Goal: Task Accomplishment & Management: Use online tool/utility

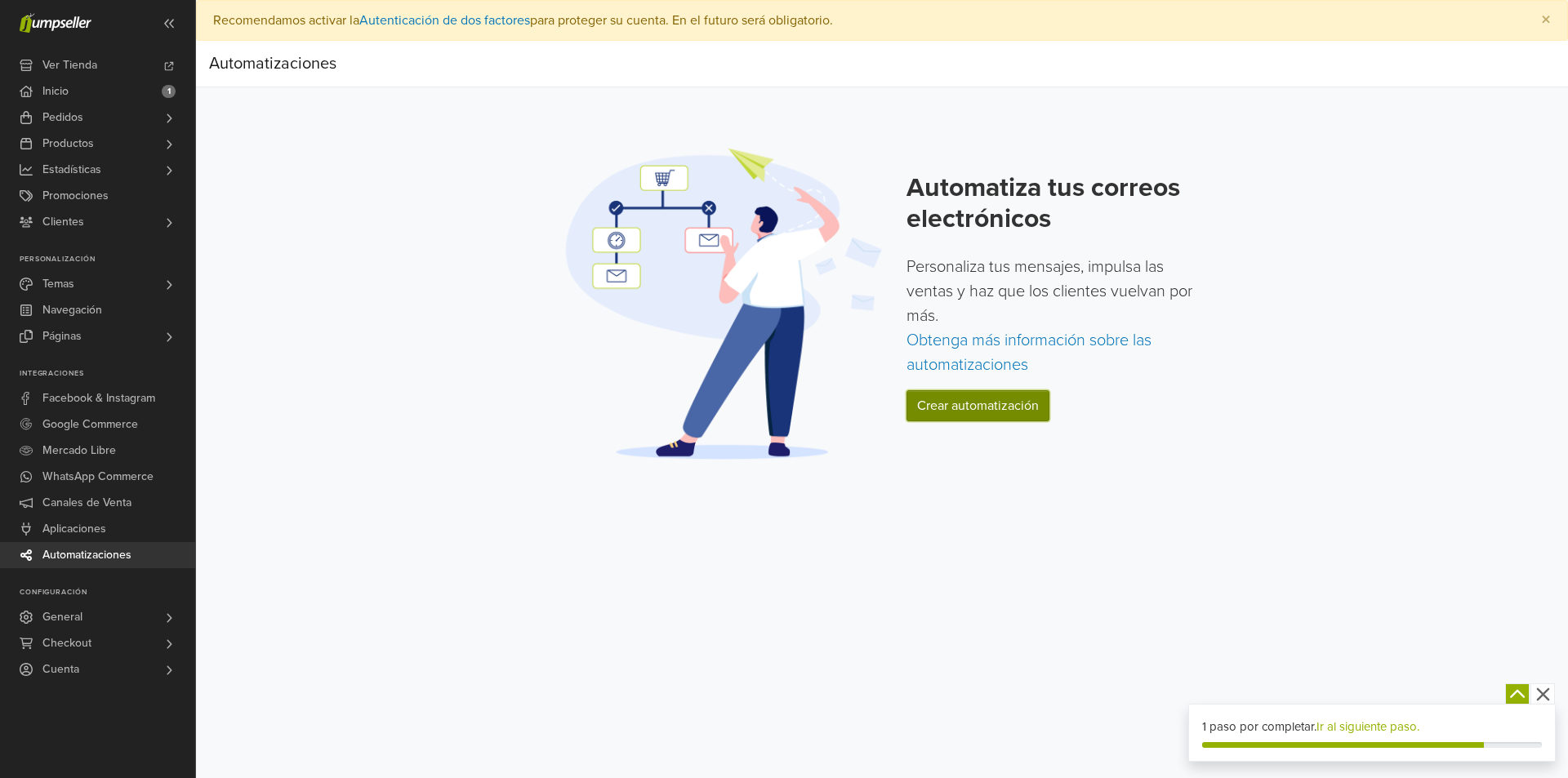
click at [954, 408] on link "Crear automatización" at bounding box center [978, 406] width 143 height 31
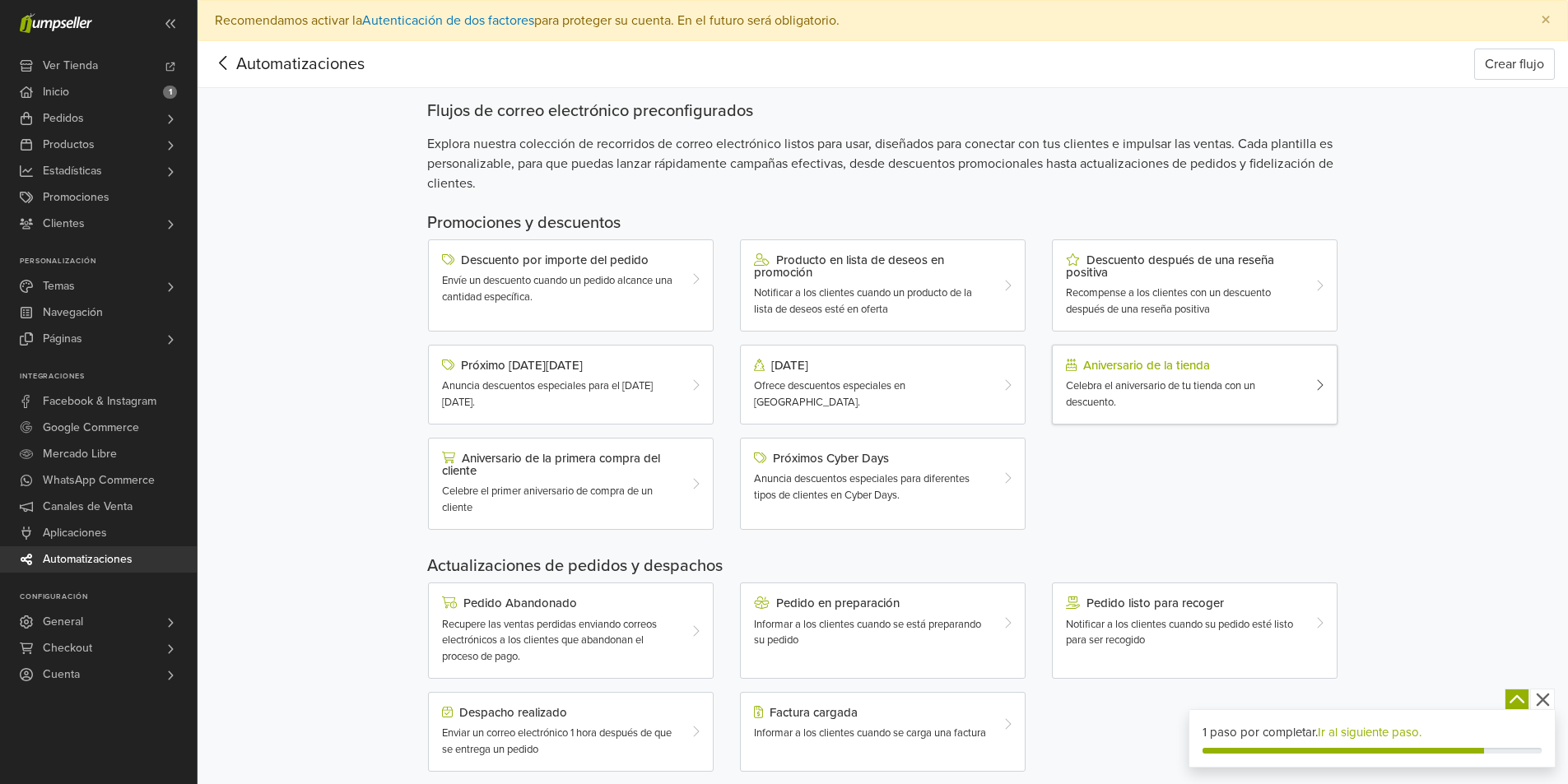
click at [1178, 391] on span "Celebra el aniversario de tu tienda con un descuento." at bounding box center [1160, 394] width 189 height 30
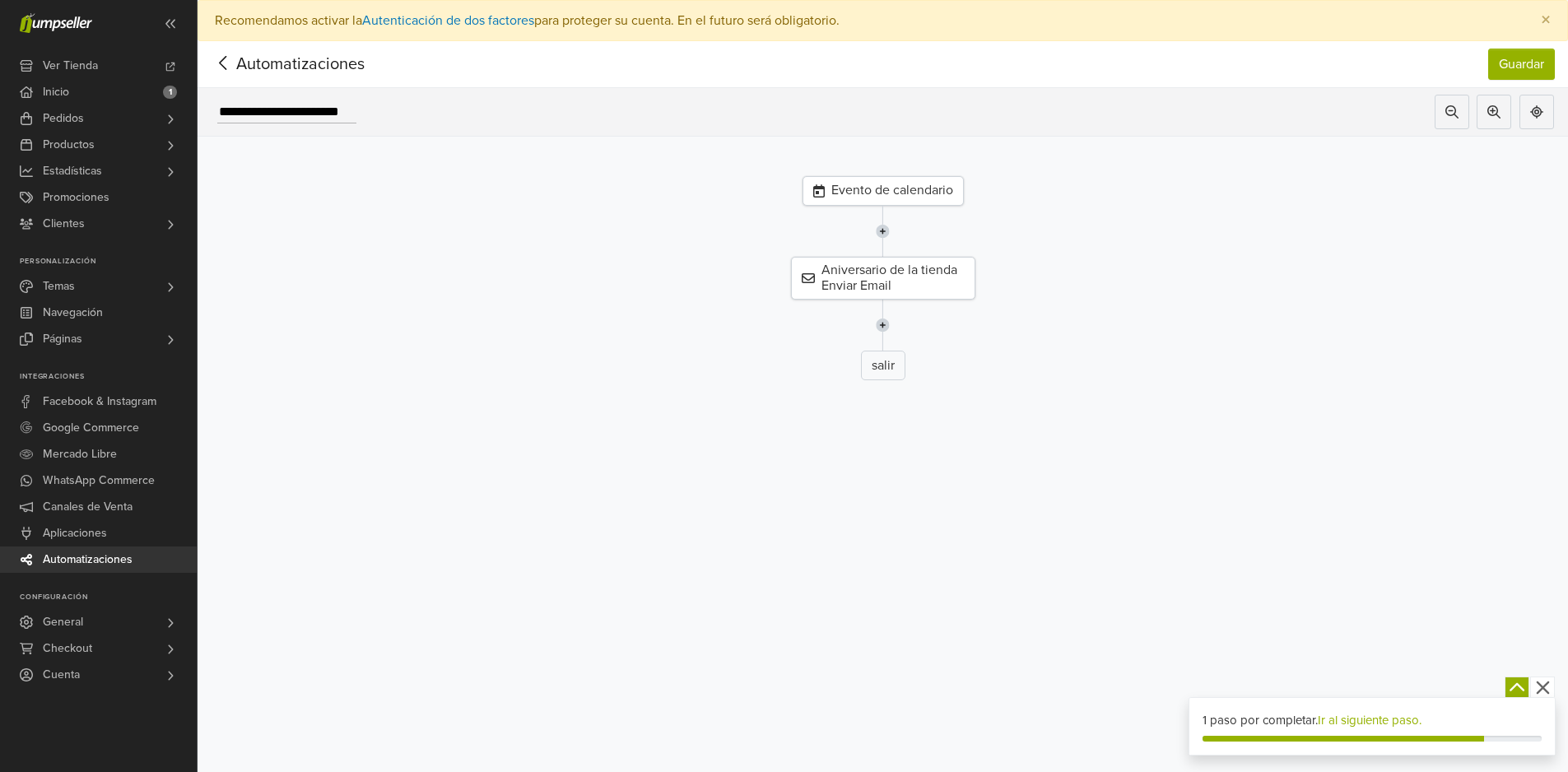
click at [897, 188] on div "Evento de calendario" at bounding box center [883, 190] width 161 height 30
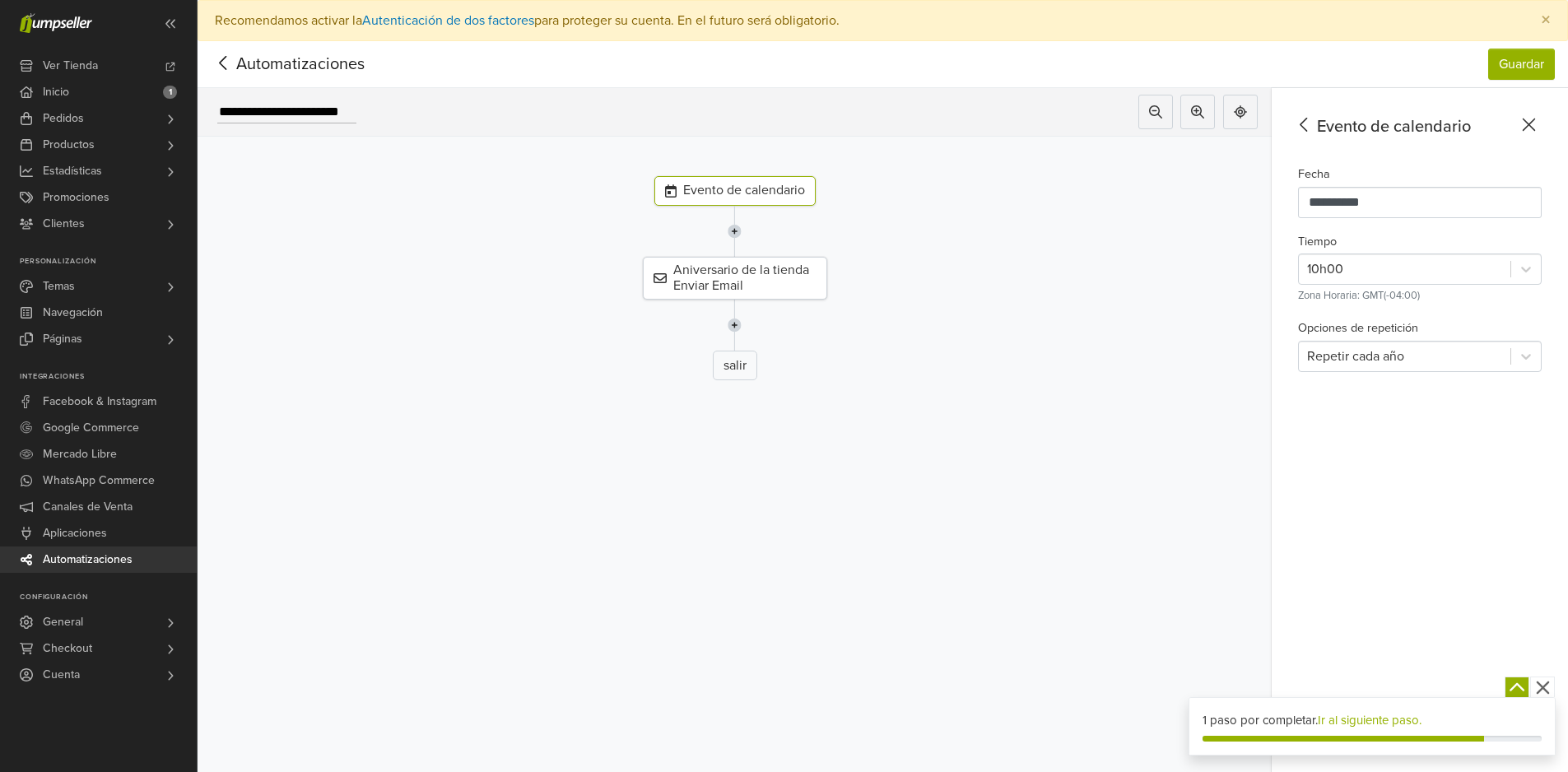
click at [218, 67] on icon at bounding box center [224, 63] width 26 height 21
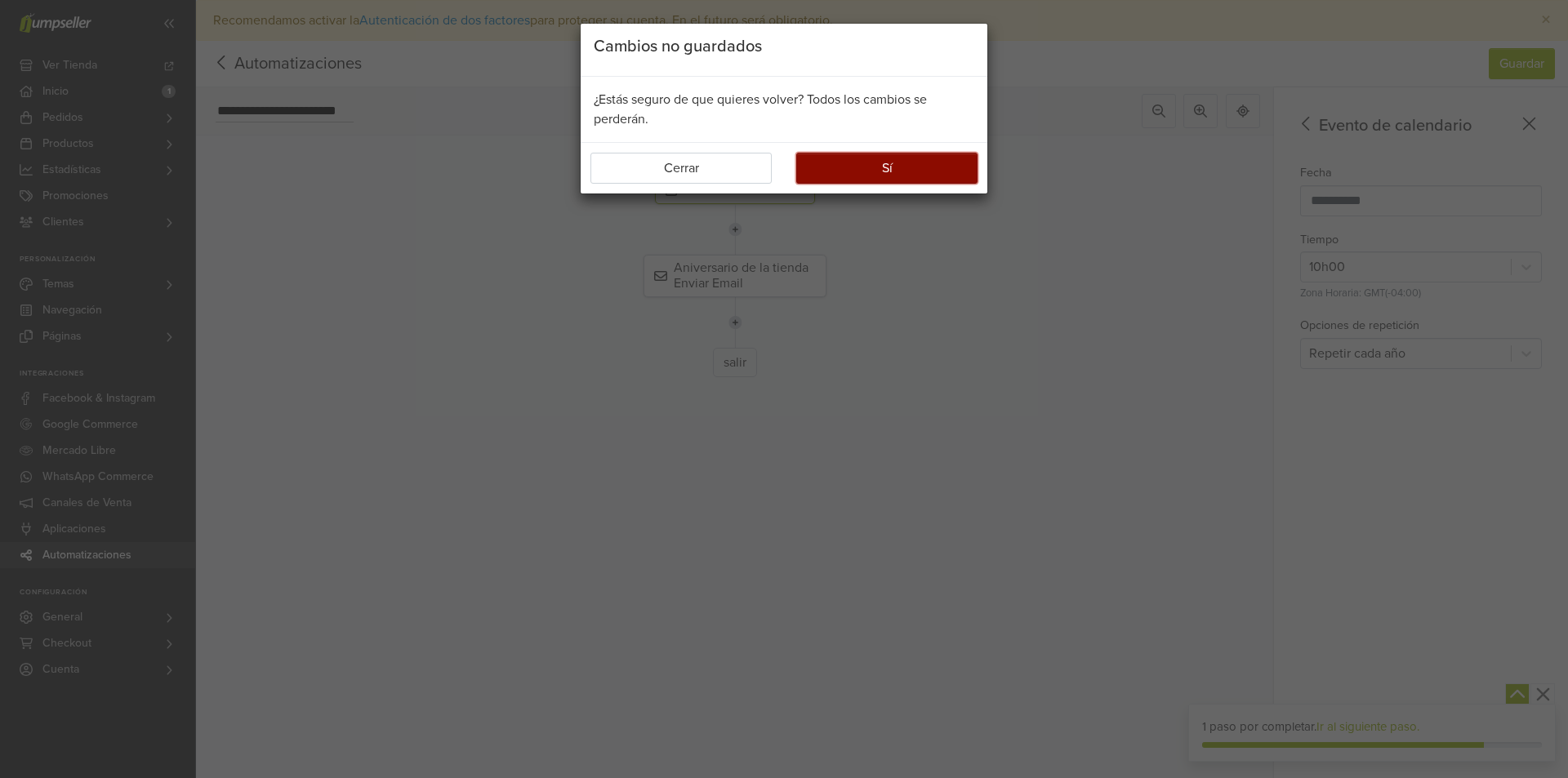
click at [833, 169] on button "Sí" at bounding box center [887, 168] width 181 height 31
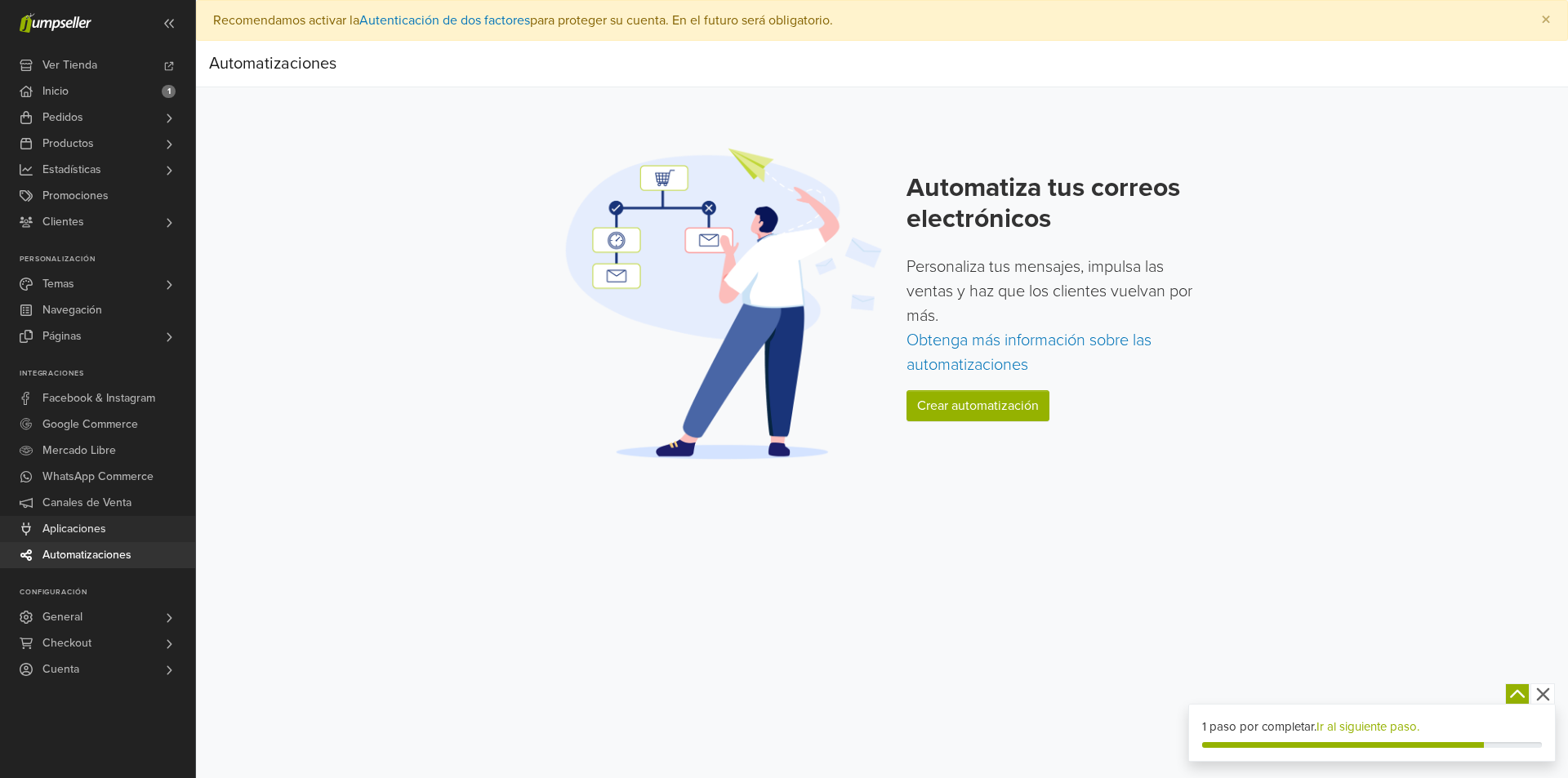
click at [125, 532] on link "Aplicaciones" at bounding box center [97, 529] width 195 height 26
